Goal: Task Accomplishment & Management: Use online tool/utility

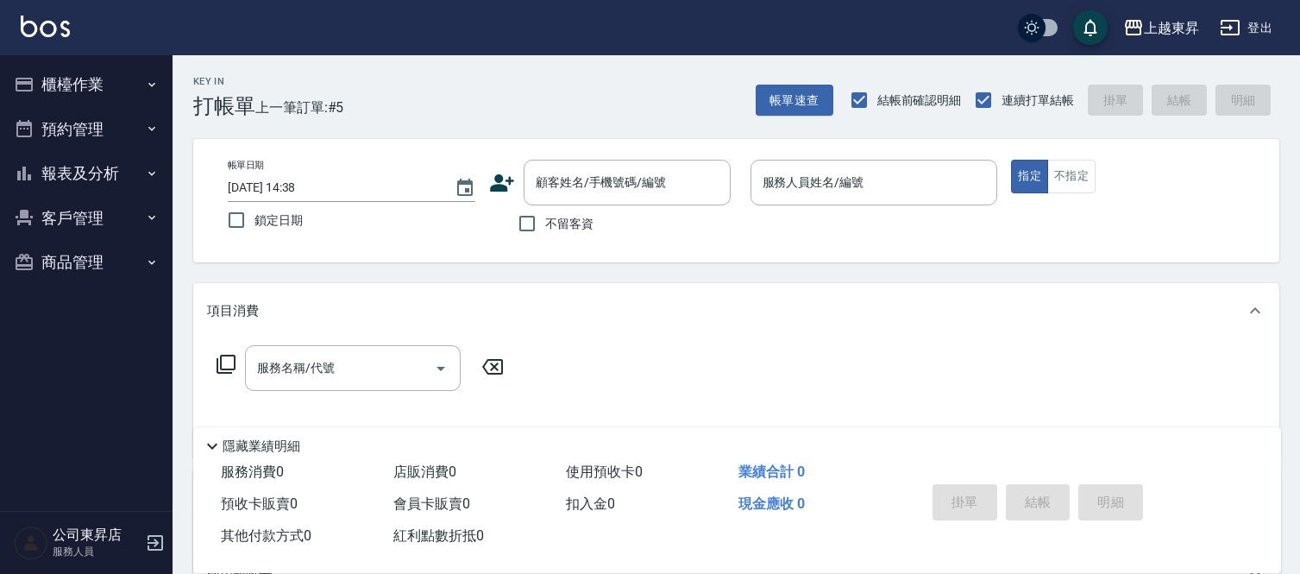
scroll to position [72, 0]
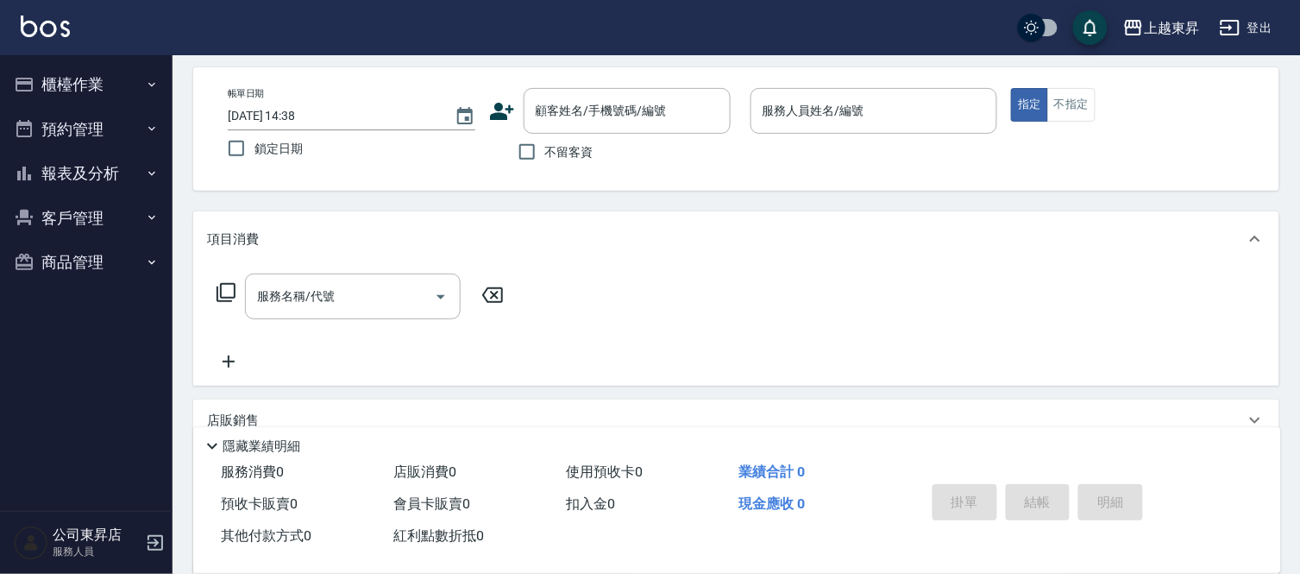
click at [78, 302] on nav "櫃檯作業 打帳單 帳單列表 現金收支登錄 材料自購登錄 每日結帳 排班表 現場電腦打卡 預約管理 預約管理 單日預約紀錄 單週預約紀錄 報表及分析 報表目錄 …" at bounding box center [86, 283] width 173 height 456
click at [69, 302] on nav "櫃檯作業 打帳單 帳單列表 現金收支登錄 材料自購登錄 每日結帳 排班表 現場電腦打卡 預約管理 預約管理 單日預約紀錄 單週預約紀錄 報表及分析 報表目錄 …" at bounding box center [86, 283] width 173 height 456
click at [72, 308] on nav "櫃檯作業 打帳單 帳單列表 現金收支登錄 材料自購登錄 每日結帳 排班表 現場電腦打卡 預約管理 預約管理 單日預約紀錄 單週預約紀錄 報表及分析 報表目錄 …" at bounding box center [86, 283] width 173 height 456
click at [822, 104] on input "服務人員姓名/編號" at bounding box center [874, 111] width 232 height 30
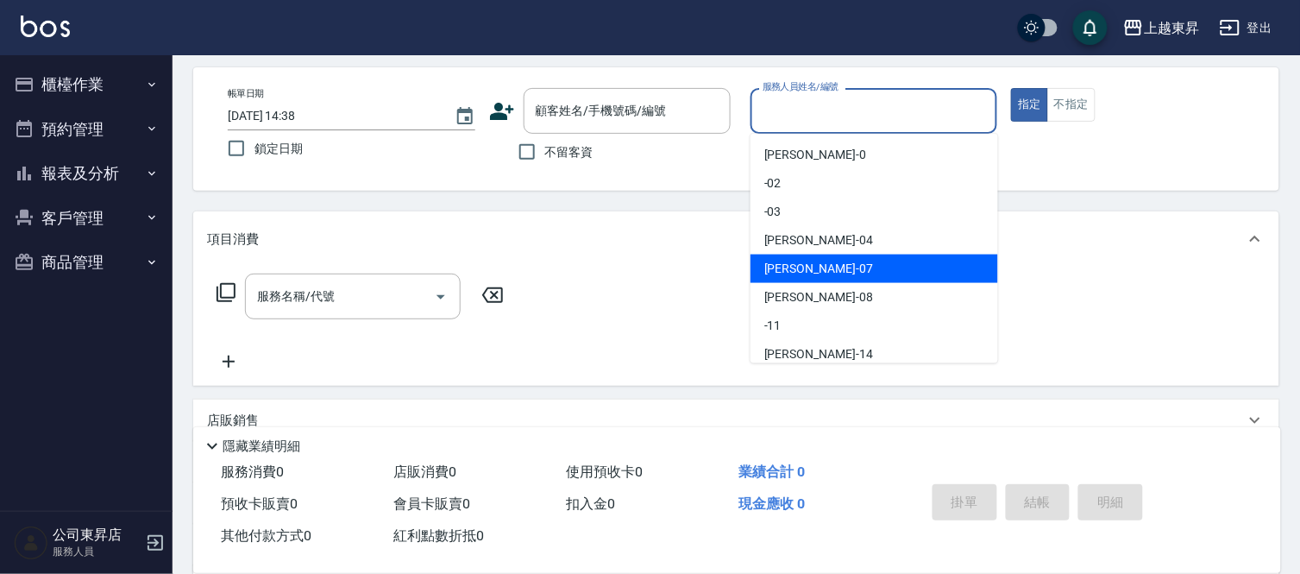
click at [782, 265] on span "[PERSON_NAME] -07" at bounding box center [818, 269] width 109 height 18
type input "[PERSON_NAME]-07"
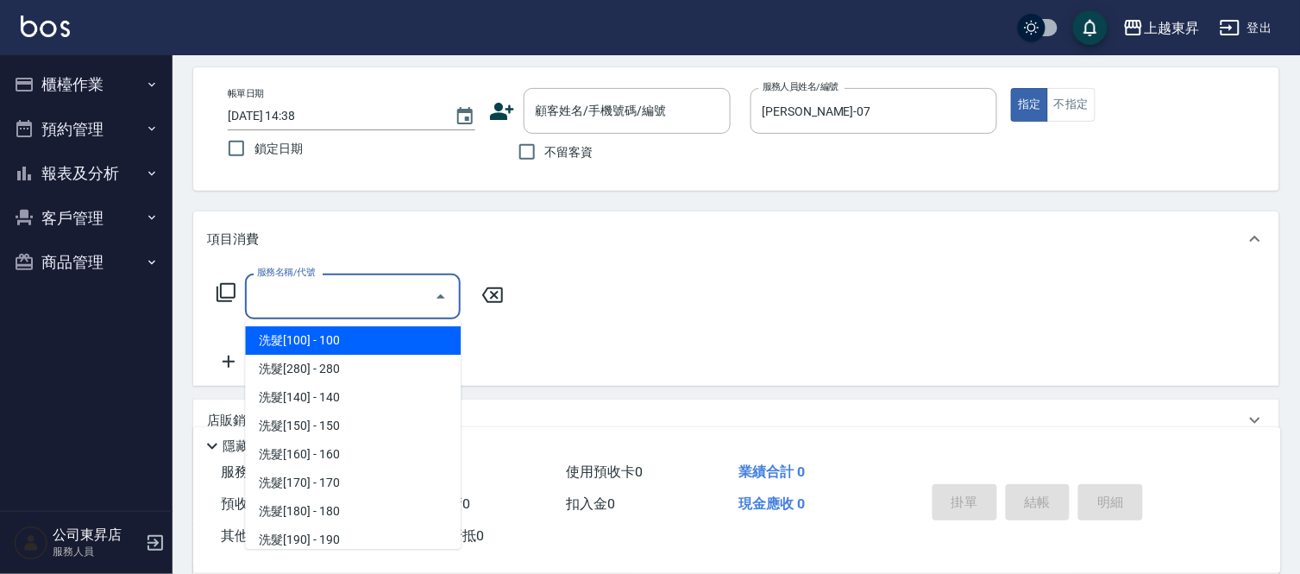
click at [339, 290] on input "服務名稱/代號" at bounding box center [340, 296] width 174 height 30
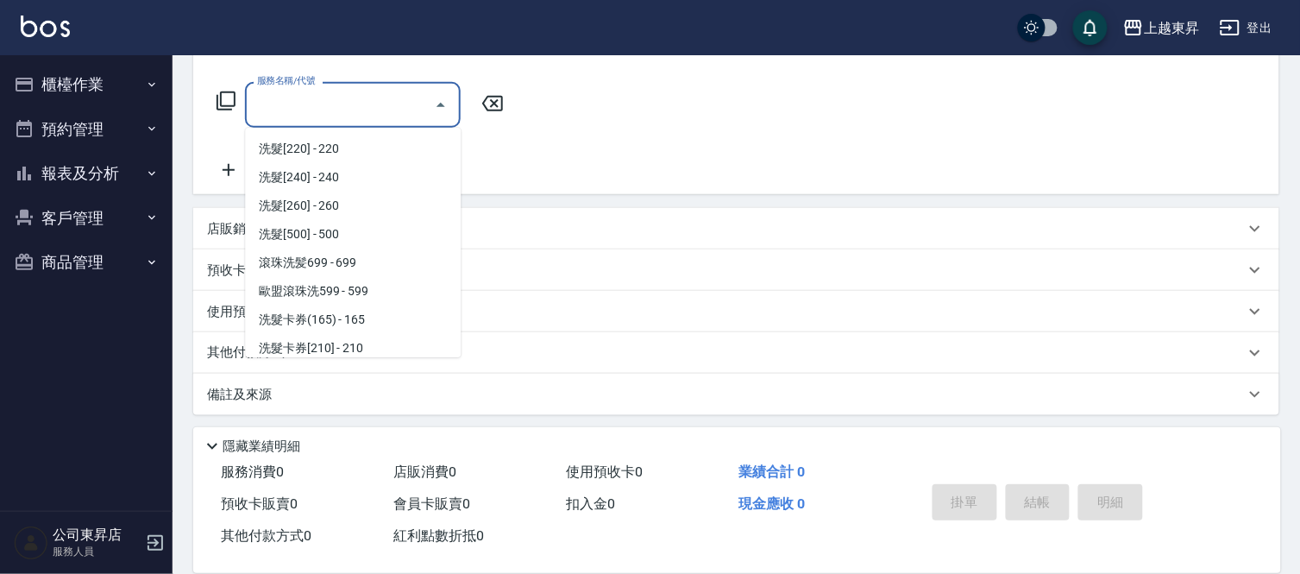
scroll to position [287, 0]
click at [329, 311] on span "洗髮卡券[210] - 210" at bounding box center [353, 317] width 216 height 28
type input "洗髮卡券[210](222)"
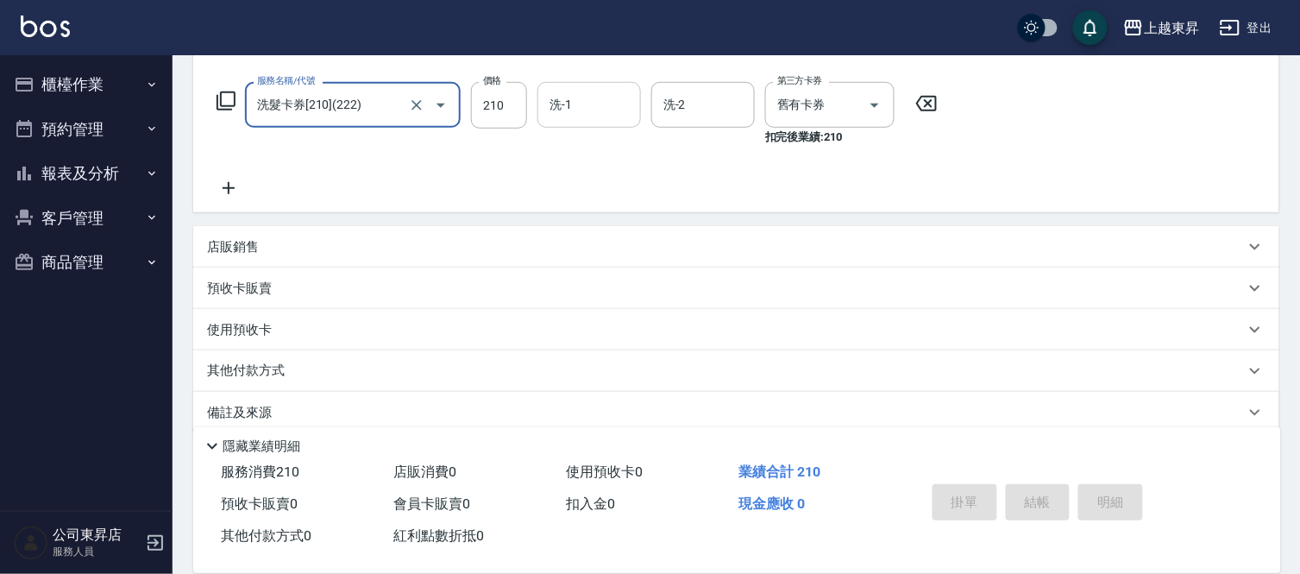
click at [590, 105] on input "洗-1" at bounding box center [589, 105] width 88 height 30
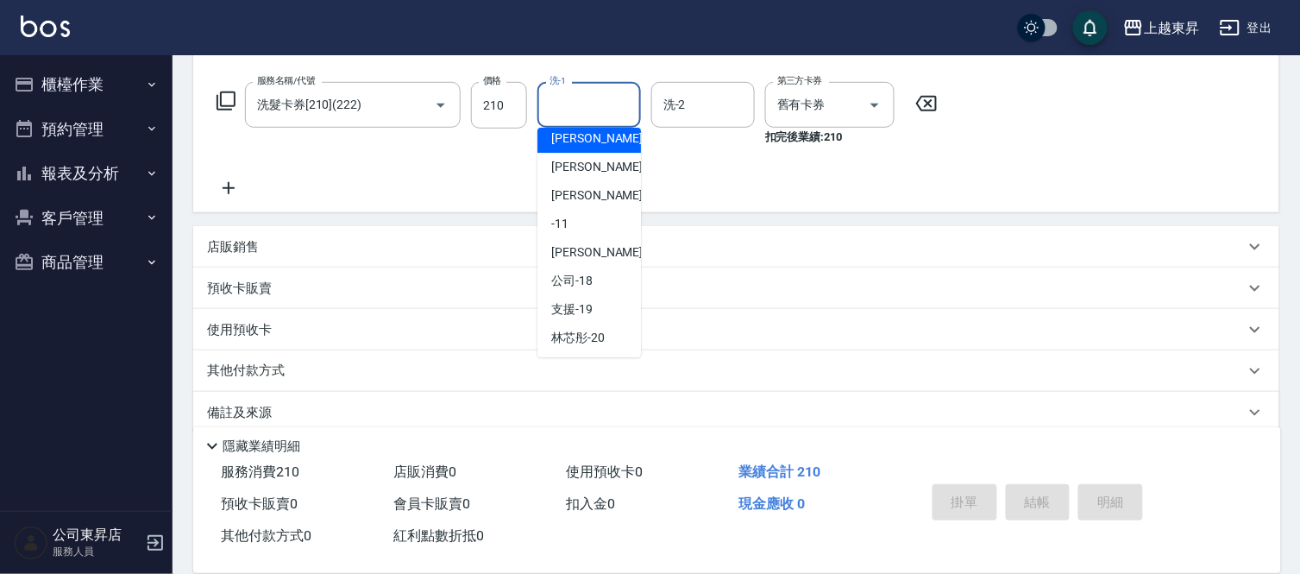
scroll to position [192, 0]
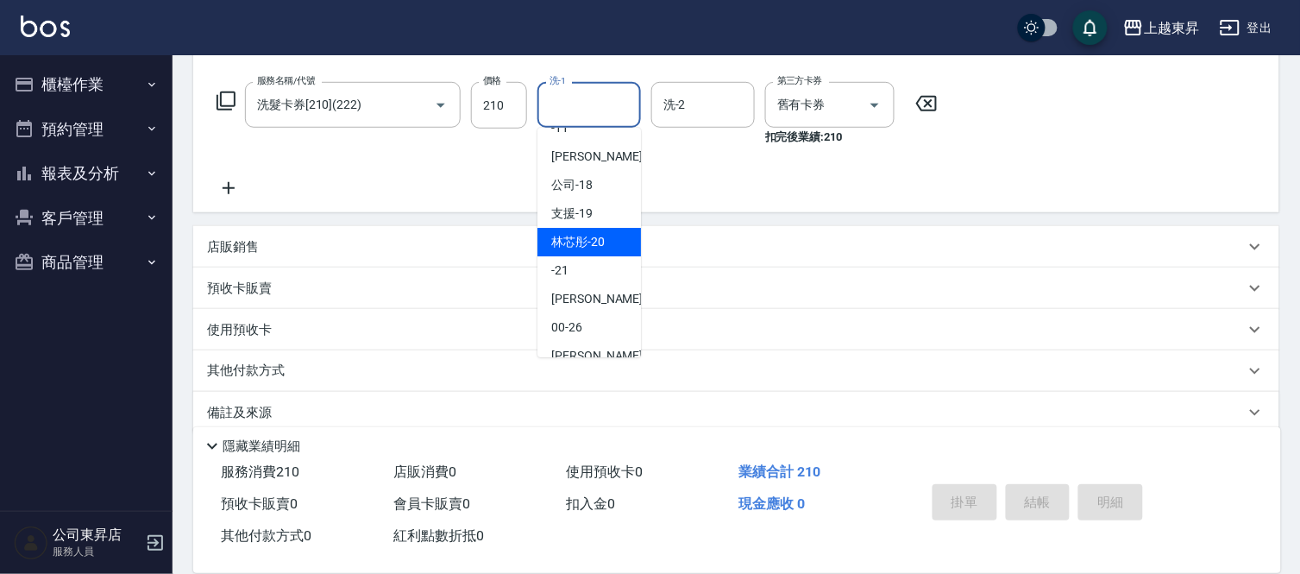
click at [582, 237] on span "林芯彤 -20" at bounding box center [577, 242] width 53 height 18
type input "林芯彤-20"
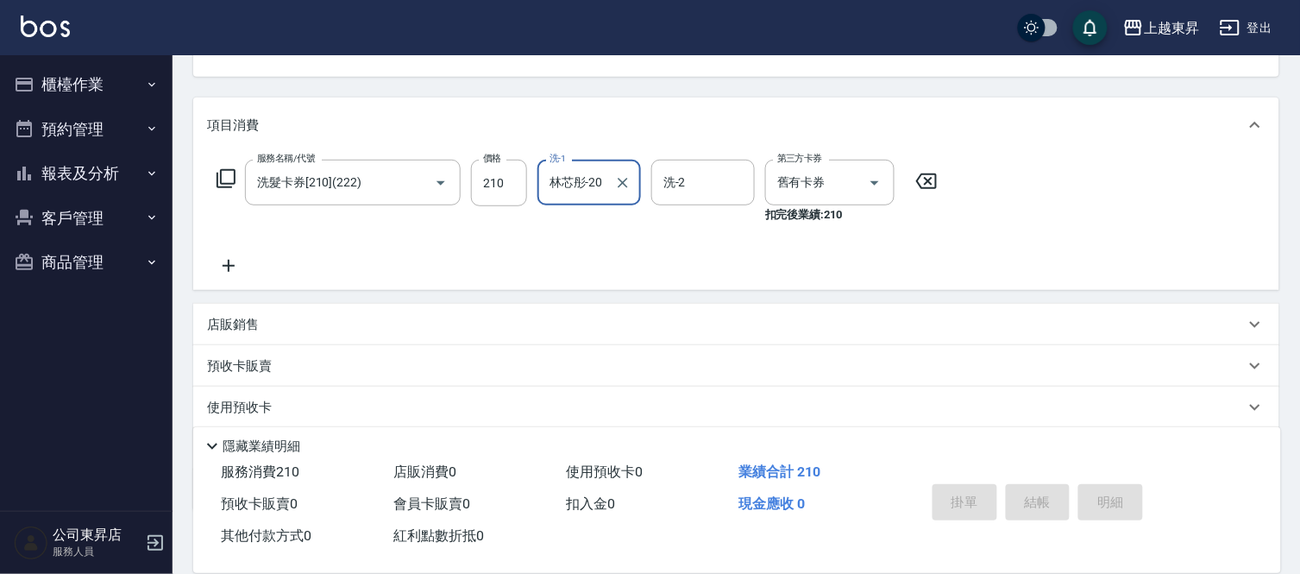
scroll to position [0, 0]
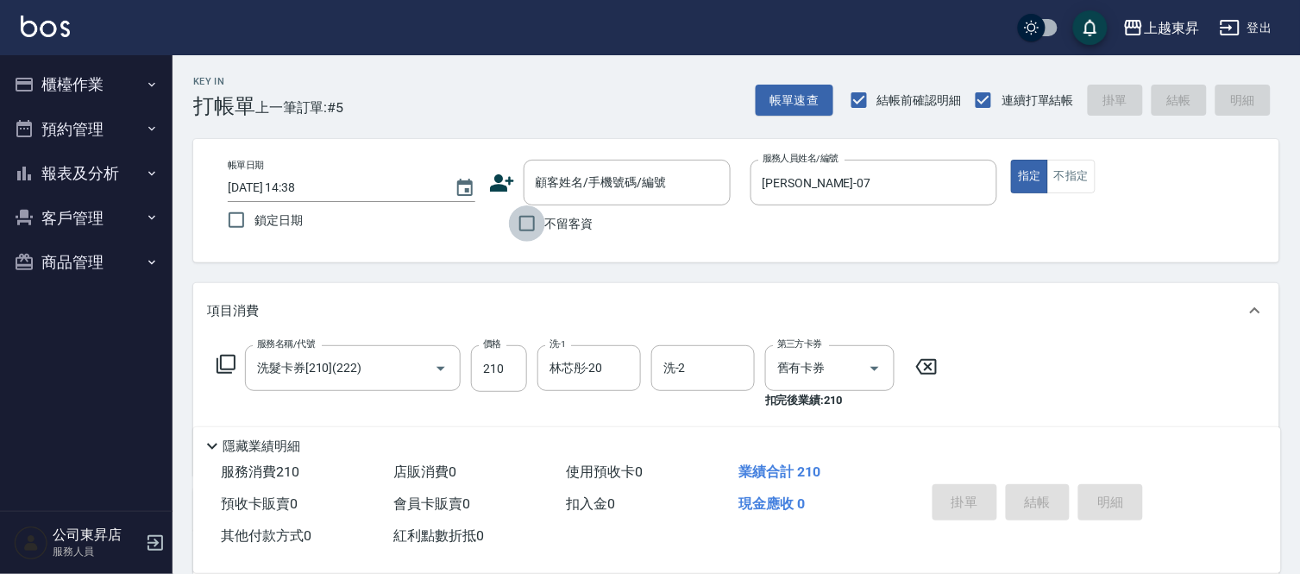
drag, startPoint x: 527, startPoint y: 220, endPoint x: 531, endPoint y: 235, distance: 15.3
click at [528, 221] on input "不留客資" at bounding box center [527, 223] width 36 height 36
checkbox input "true"
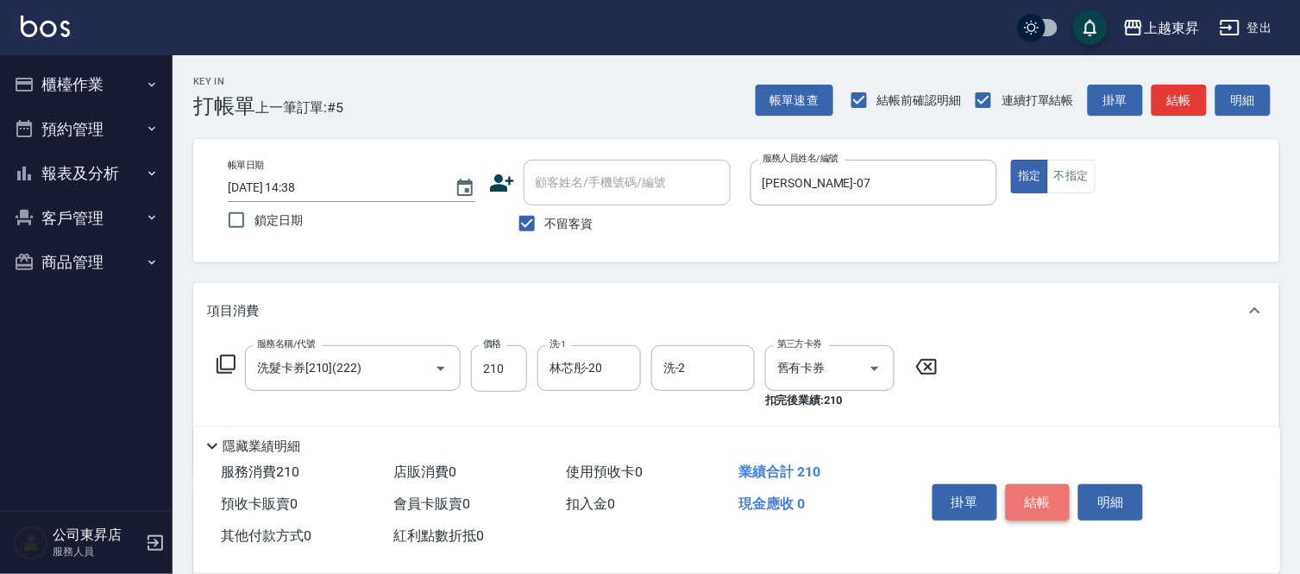
click at [1048, 489] on button "結帳" at bounding box center [1038, 502] width 65 height 36
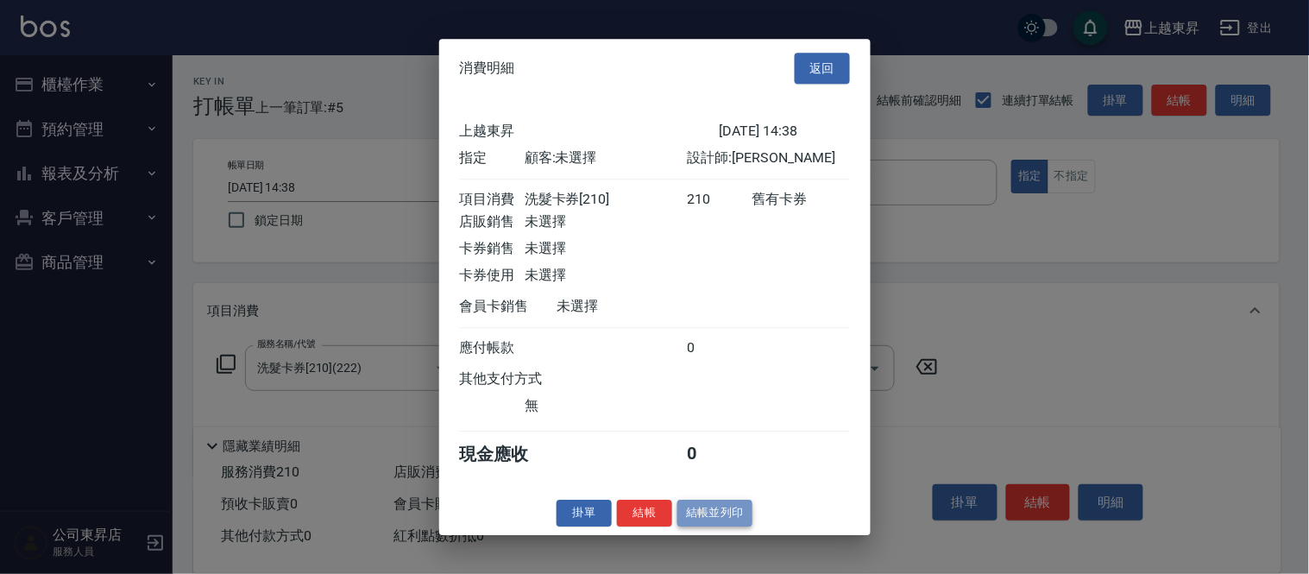
click at [704, 518] on button "結帳並列印" at bounding box center [714, 512] width 75 height 27
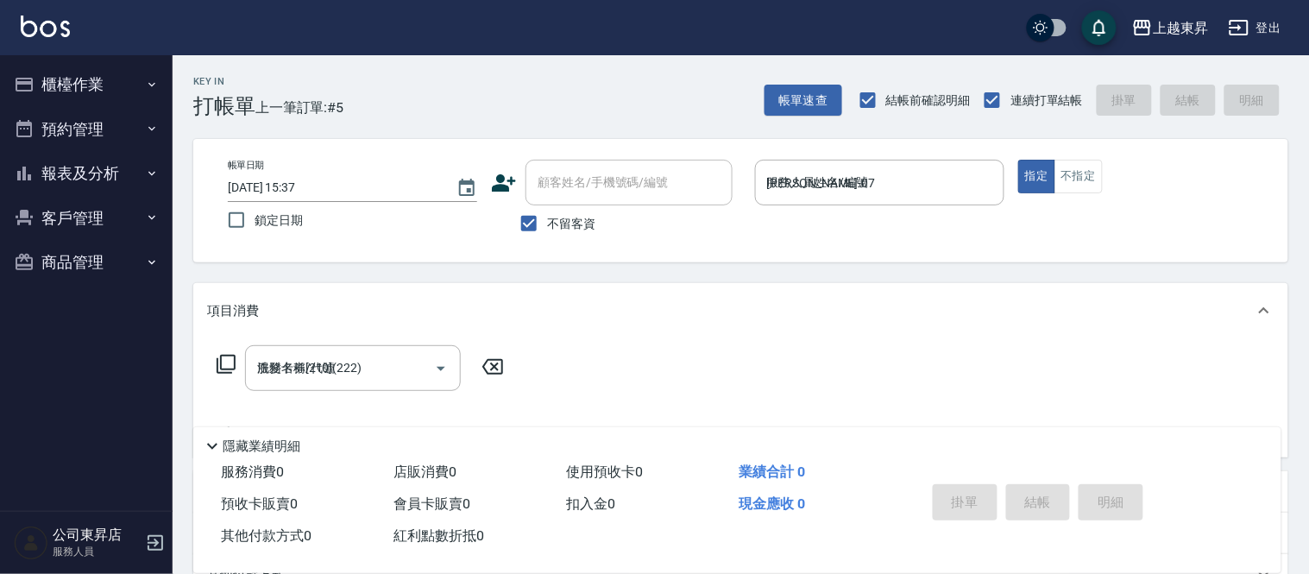
type input "[DATE] 15:37"
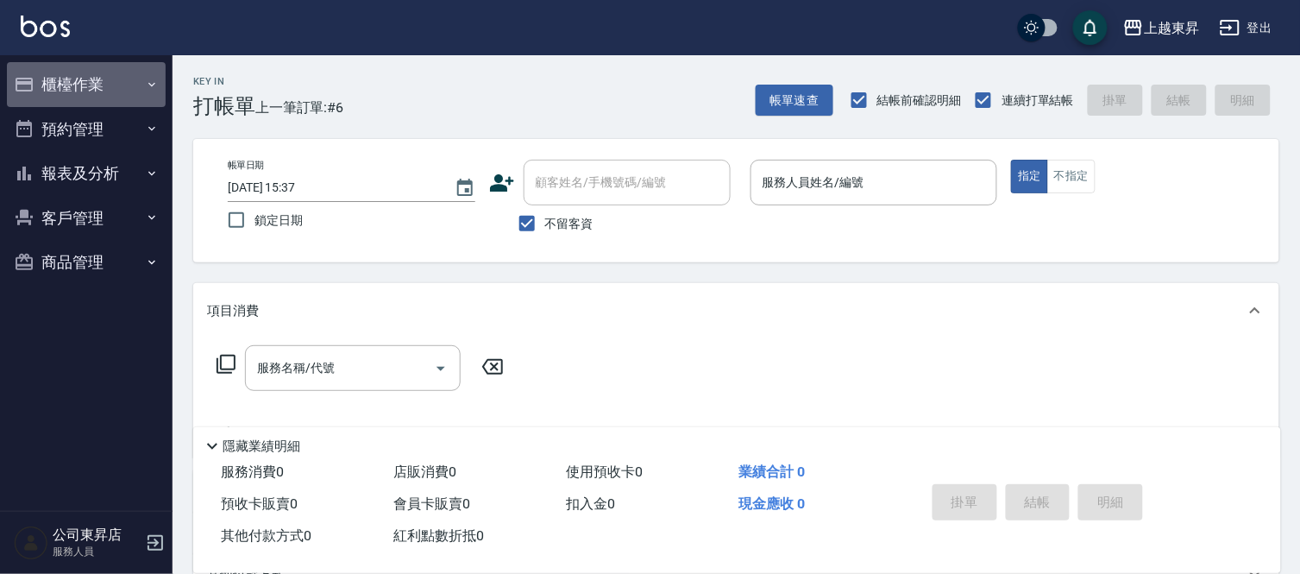
click at [150, 80] on icon "button" at bounding box center [152, 85] width 14 height 14
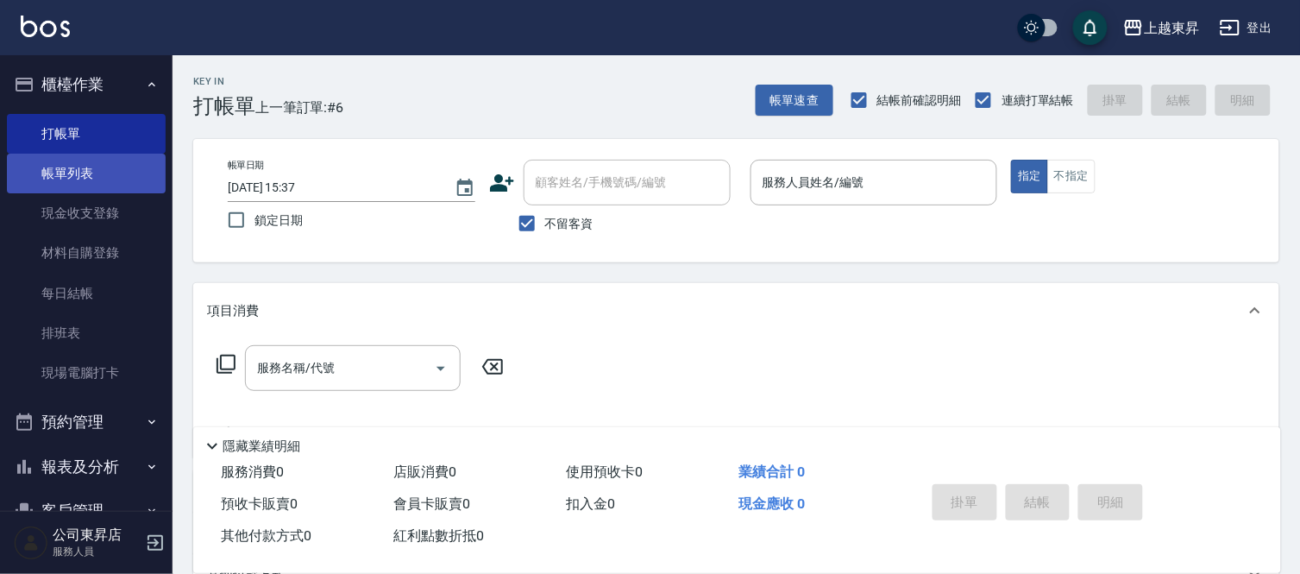
click at [97, 166] on link "帳單列表" at bounding box center [86, 174] width 159 height 40
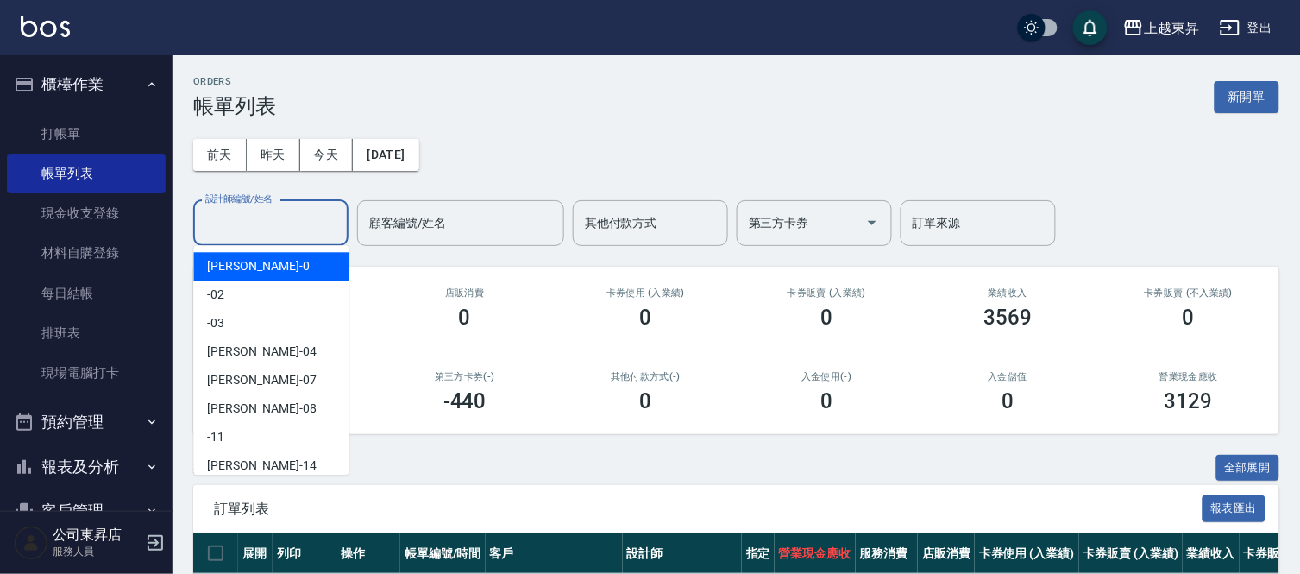
click at [260, 217] on input "設計師編號/姓名" at bounding box center [271, 223] width 140 height 30
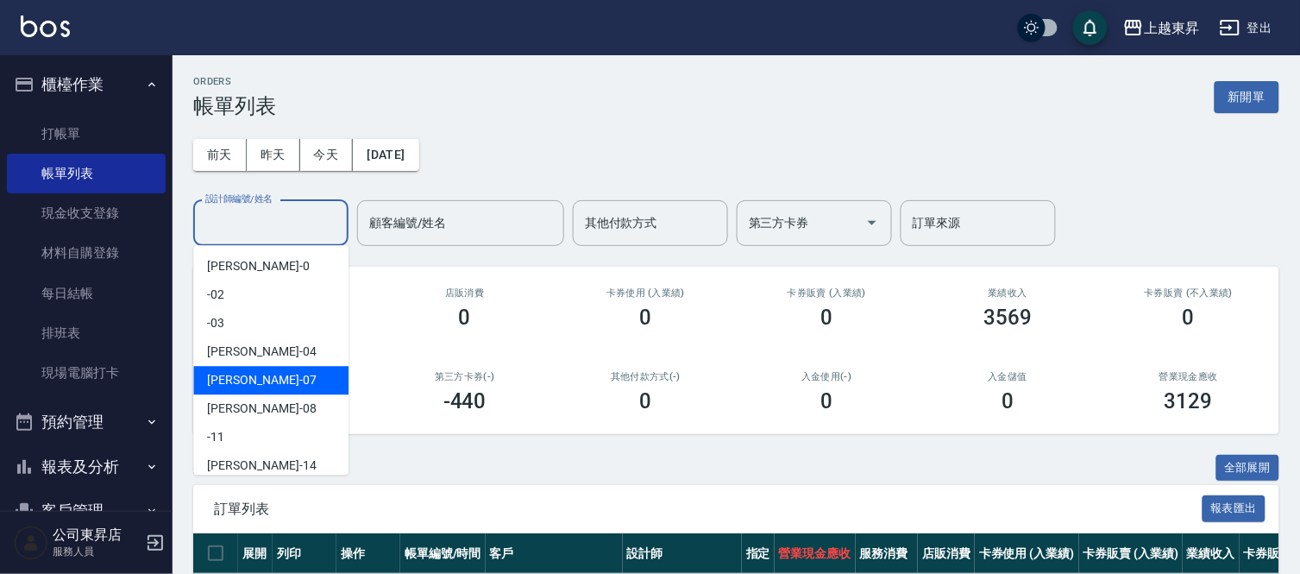
click at [236, 375] on span "[PERSON_NAME] -07" at bounding box center [261, 380] width 109 height 18
type input "[PERSON_NAME]-07"
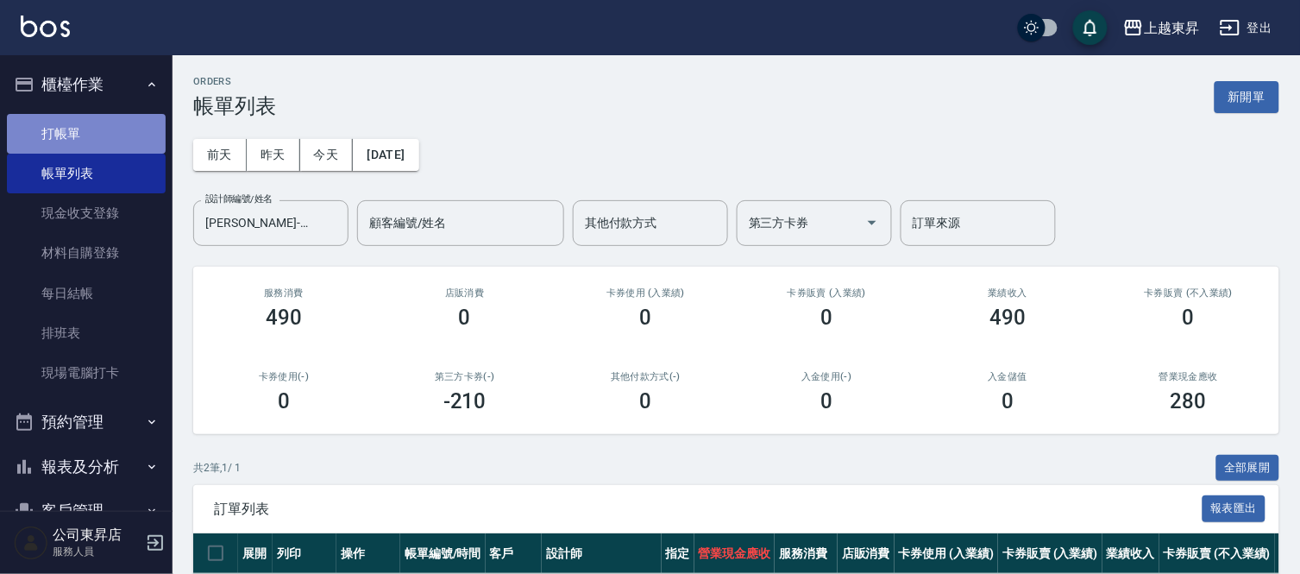
click at [95, 128] on link "打帳單" at bounding box center [86, 134] width 159 height 40
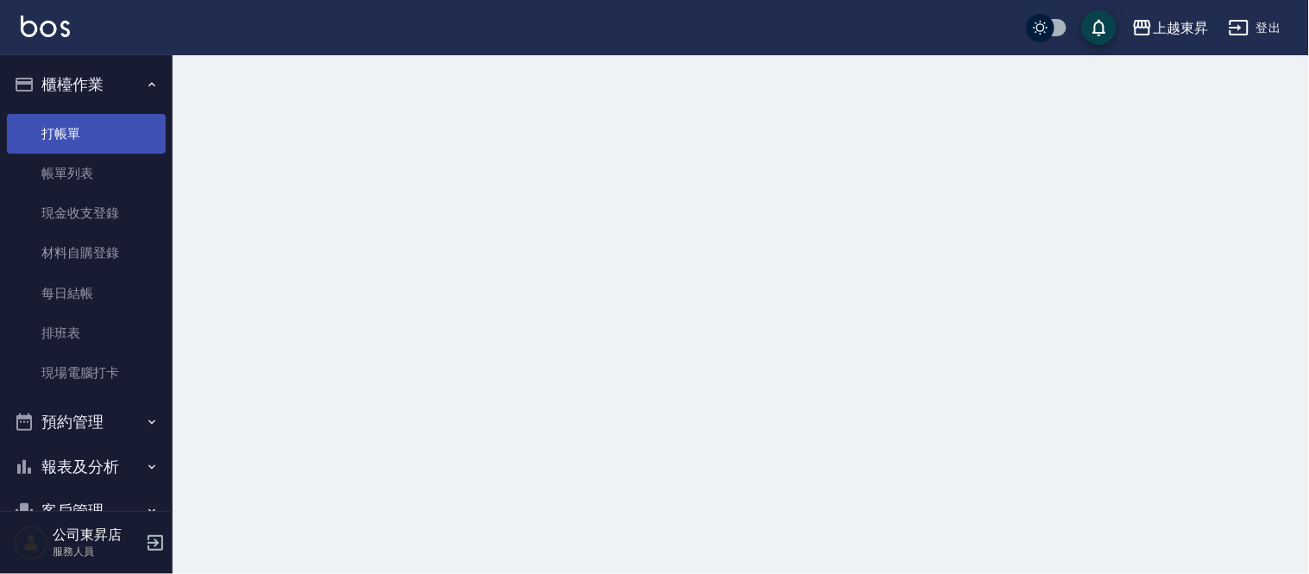
click at [95, 128] on link "打帳單" at bounding box center [86, 134] width 159 height 40
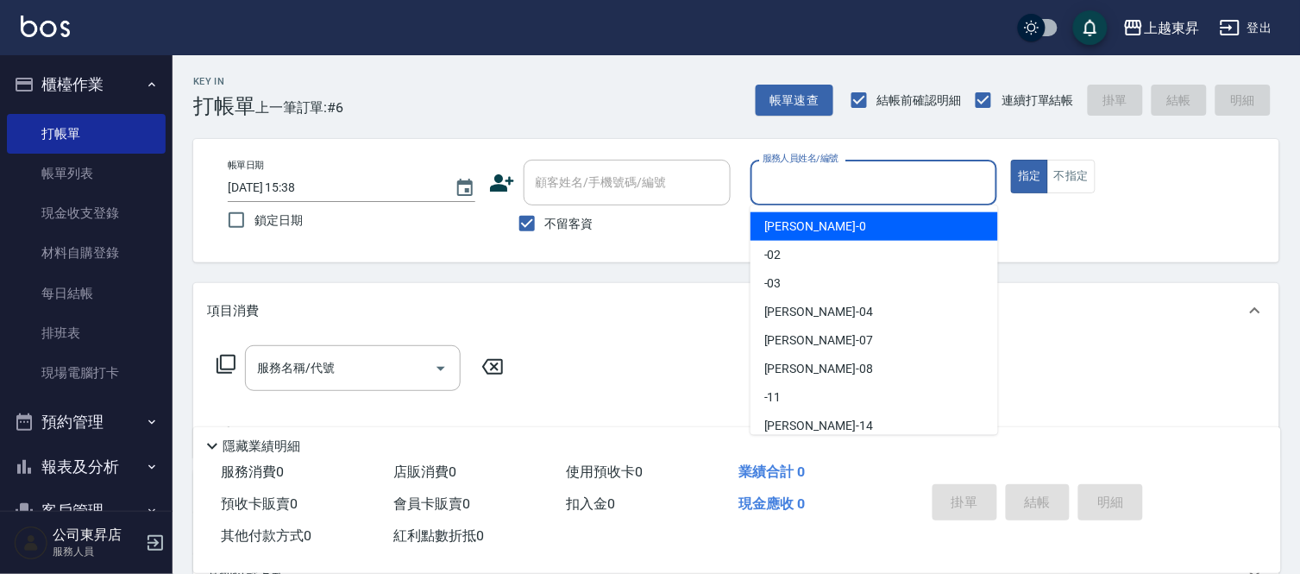
click at [781, 181] on input "服務人員姓名/編號" at bounding box center [874, 182] width 232 height 30
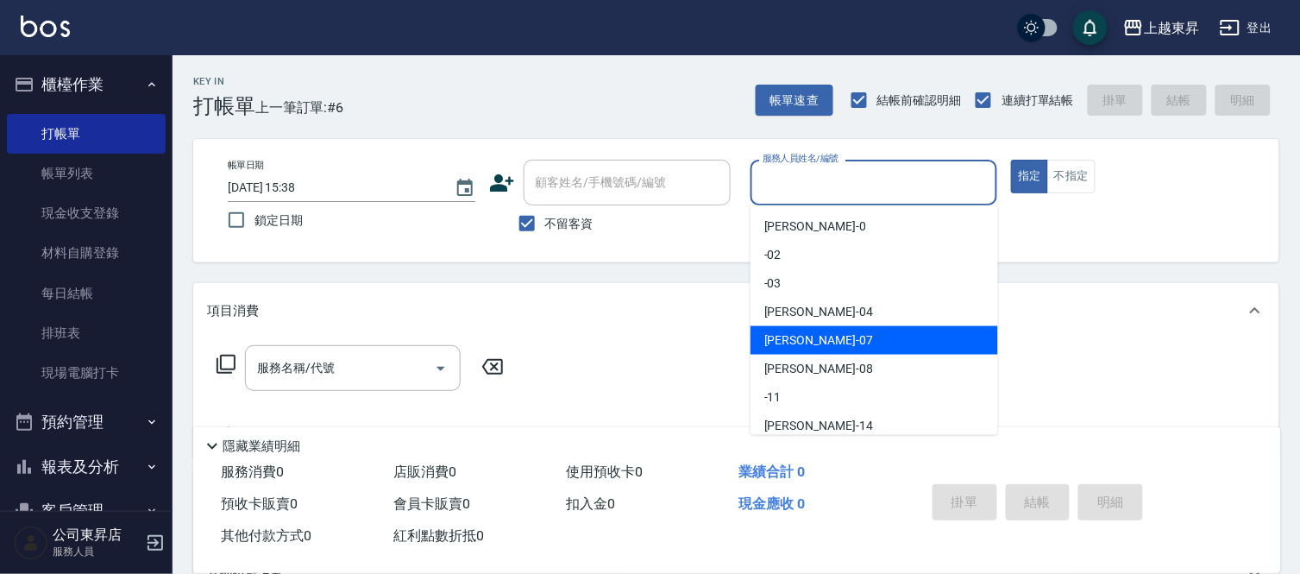
click at [781, 339] on span "[PERSON_NAME] -07" at bounding box center [818, 340] width 109 height 18
type input "[PERSON_NAME]-07"
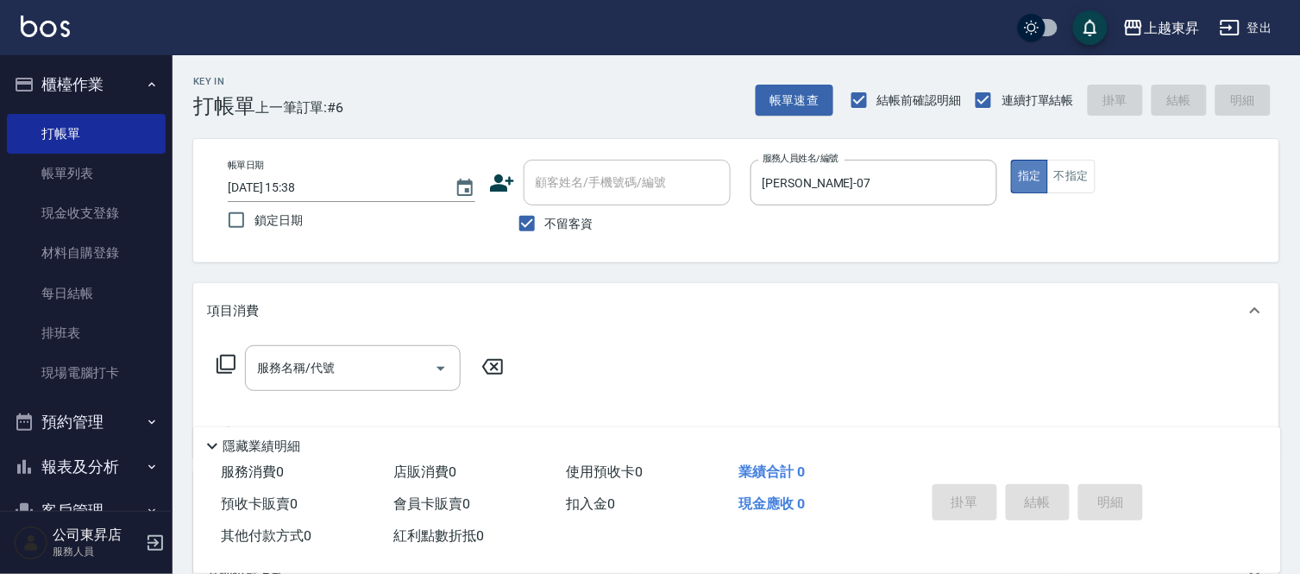
click at [1028, 182] on button "指定" at bounding box center [1029, 177] width 37 height 34
click at [352, 364] on input "服務名稱/代號" at bounding box center [340, 368] width 174 height 30
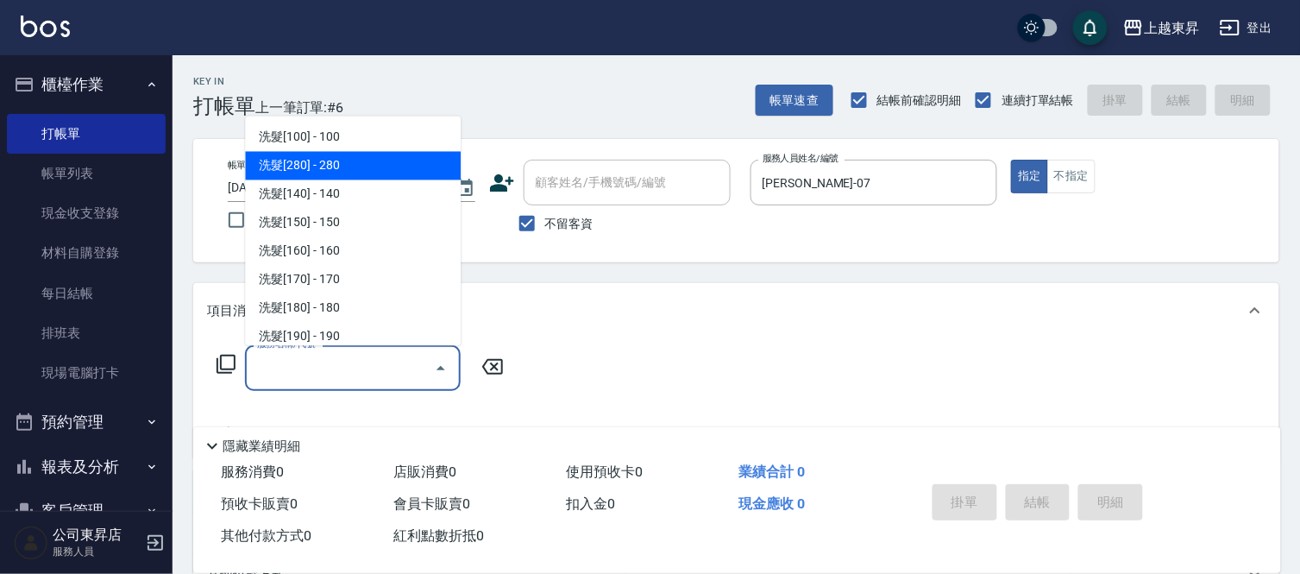
click at [359, 162] on span "洗髮[280] - 280" at bounding box center [353, 166] width 216 height 28
type input "洗髮[280](202)"
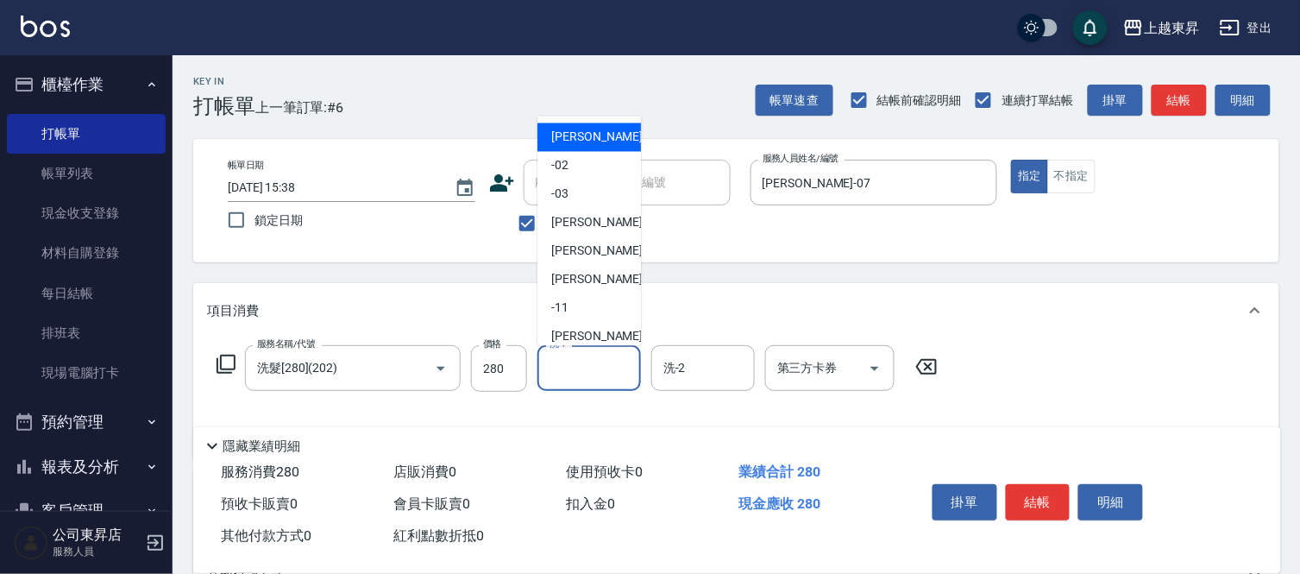
click at [567, 363] on input "洗-1" at bounding box center [589, 368] width 88 height 30
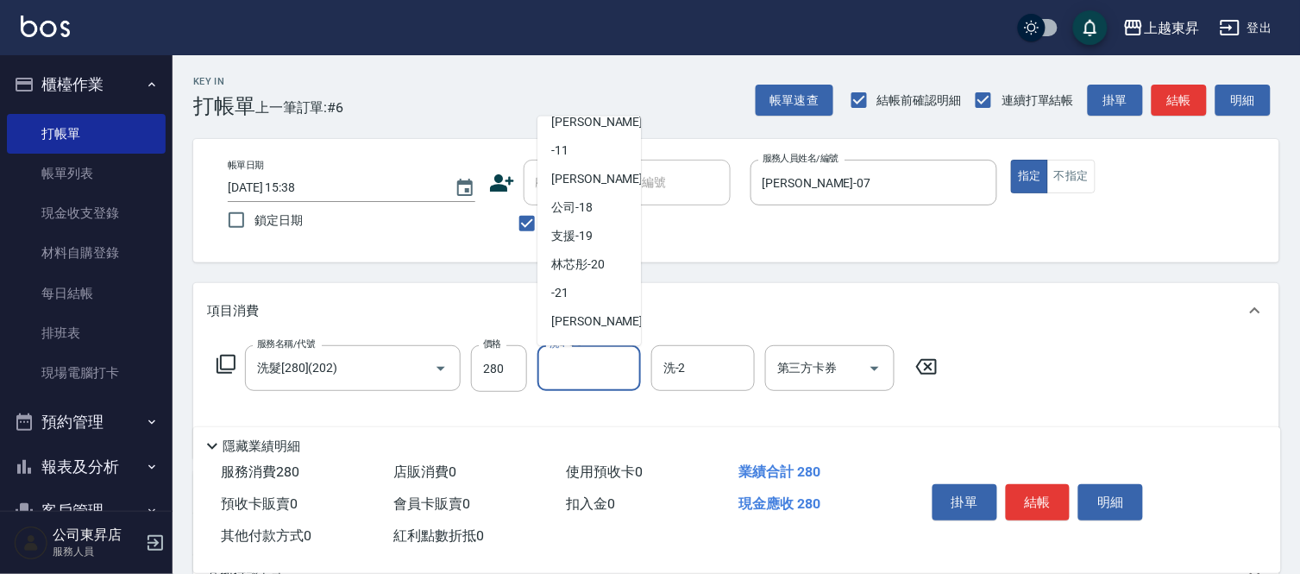
scroll to position [192, 0]
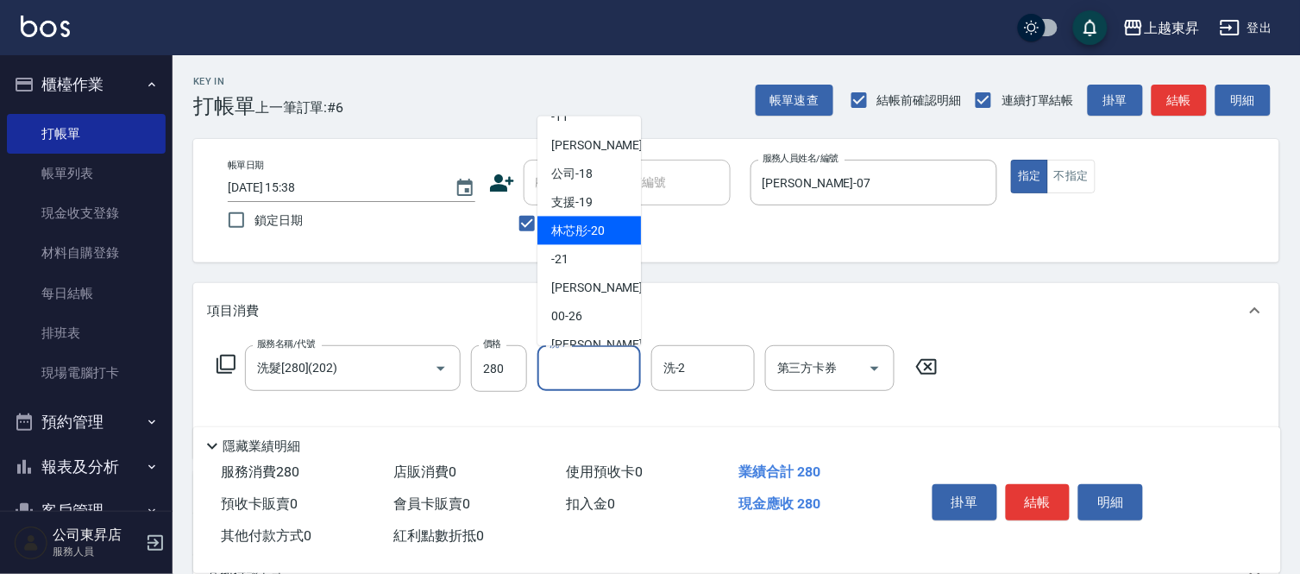
drag, startPoint x: 609, startPoint y: 224, endPoint x: 575, endPoint y: 307, distance: 89.7
click at [608, 226] on div "林芯彤 -20" at bounding box center [589, 231] width 104 height 28
type input "林芯彤-20"
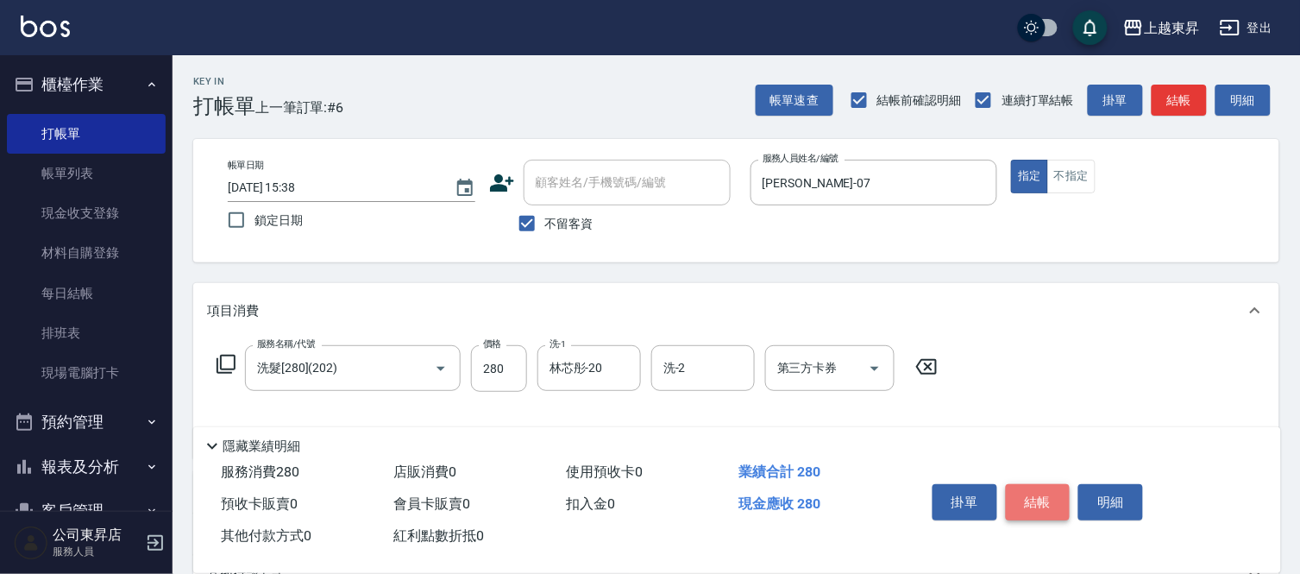
click at [1028, 493] on button "結帳" at bounding box center [1038, 502] width 65 height 36
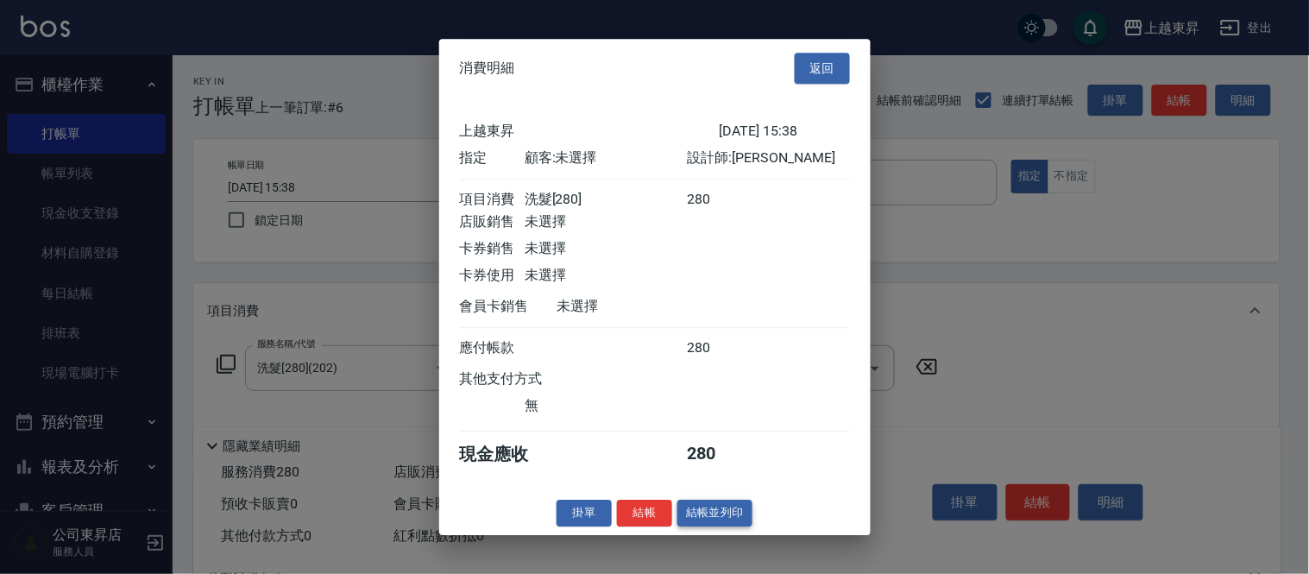
click at [730, 520] on button "結帳並列印" at bounding box center [714, 512] width 75 height 27
